Goal: Navigation & Orientation: Go to known website

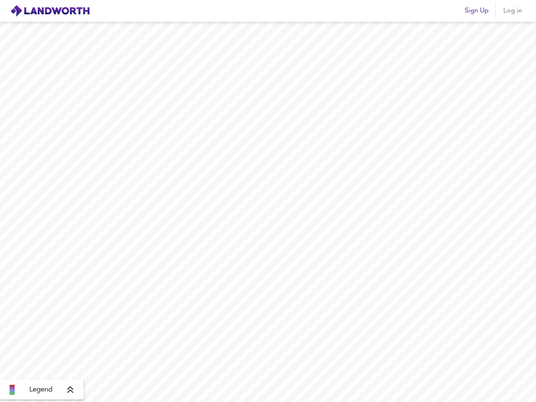
click at [50, 11] on img at bounding box center [50, 11] width 80 height 13
click at [476, 11] on span "Sign Up" at bounding box center [477, 11] width 24 height 12
click at [512, 11] on span "Log in" at bounding box center [512, 11] width 20 height 12
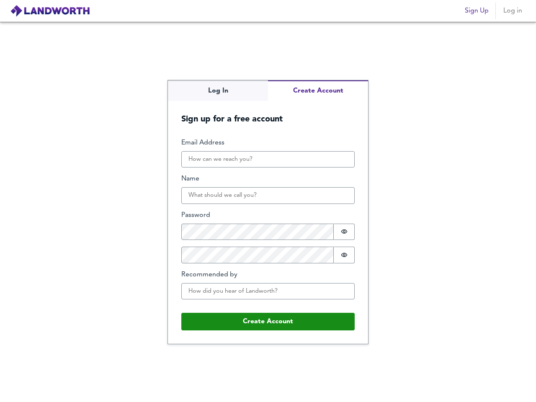
click at [42, 390] on div "Log In Create Account Sign up for a free account Email Address Name Password Pa…" at bounding box center [268, 212] width 536 height 380
